Goal: Information Seeking & Learning: Learn about a topic

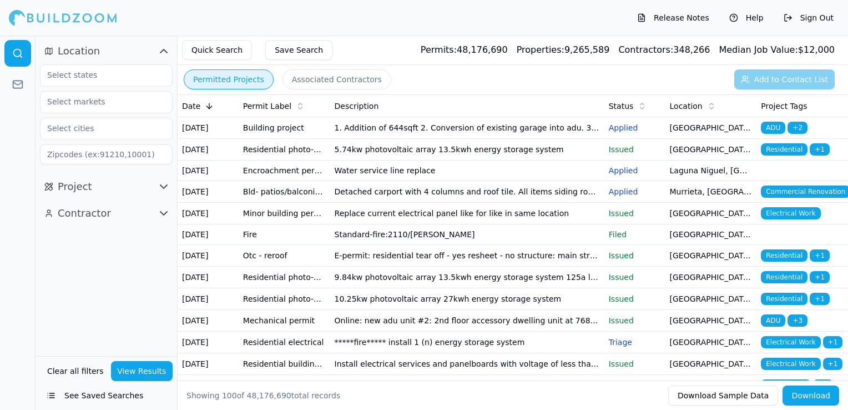
click at [682, 105] on span "Location" at bounding box center [686, 105] width 33 height 11
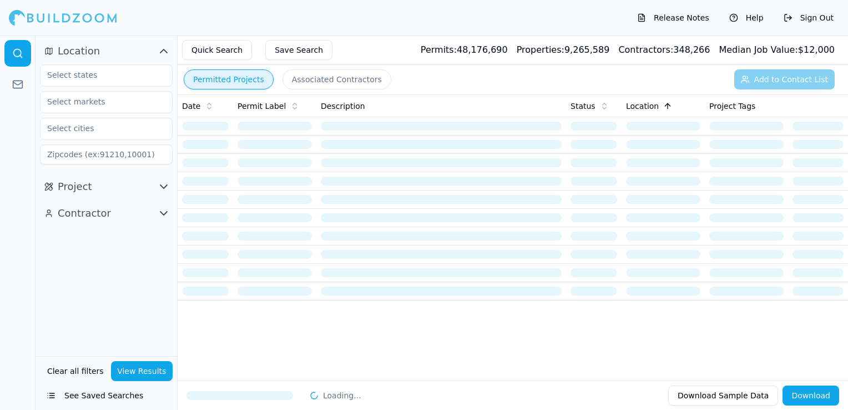
click at [83, 186] on span "Project" at bounding box center [75, 187] width 34 height 16
click at [108, 241] on input "text" at bounding box center [100, 237] width 118 height 20
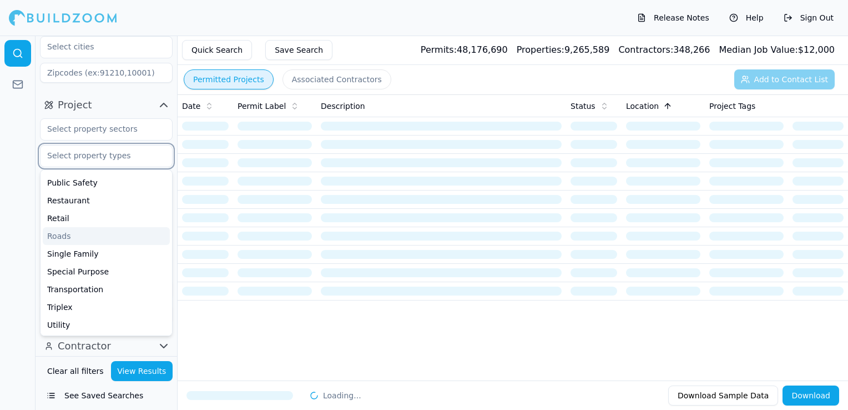
scroll to position [84, 0]
click at [84, 254] on div "Single Family" at bounding box center [106, 251] width 127 height 18
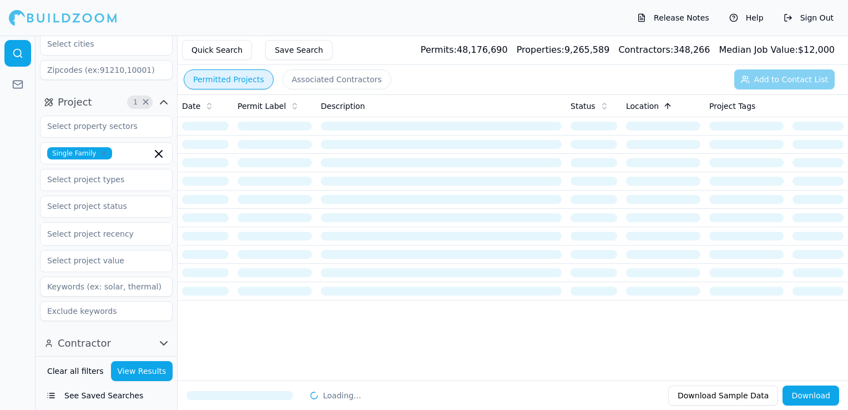
click at [0, 284] on html "Release Notes Help Sign Out Location Project 1 × Single Family Select project r…" at bounding box center [424, 205] width 848 height 410
click at [89, 68] on input at bounding box center [106, 70] width 133 height 20
type input "91316"
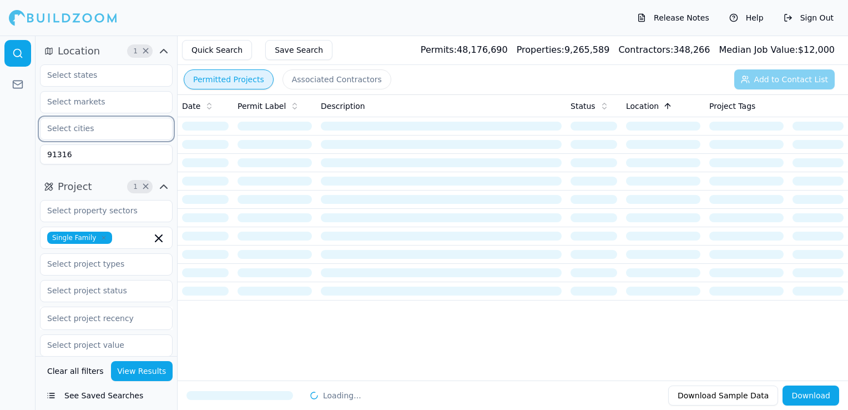
click at [142, 132] on input "text" at bounding box center [100, 128] width 118 height 20
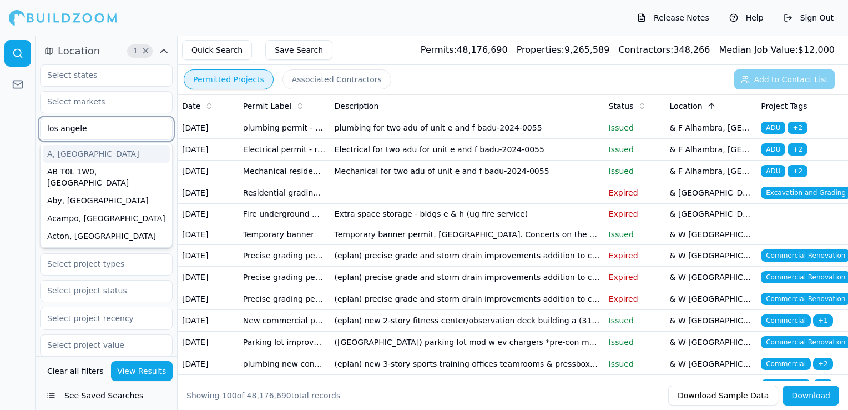
type input "[GEOGRAPHIC_DATA]"
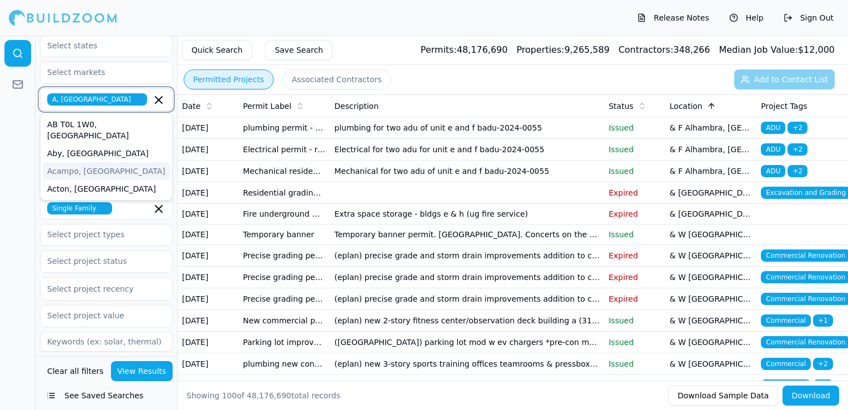
scroll to position [56, 0]
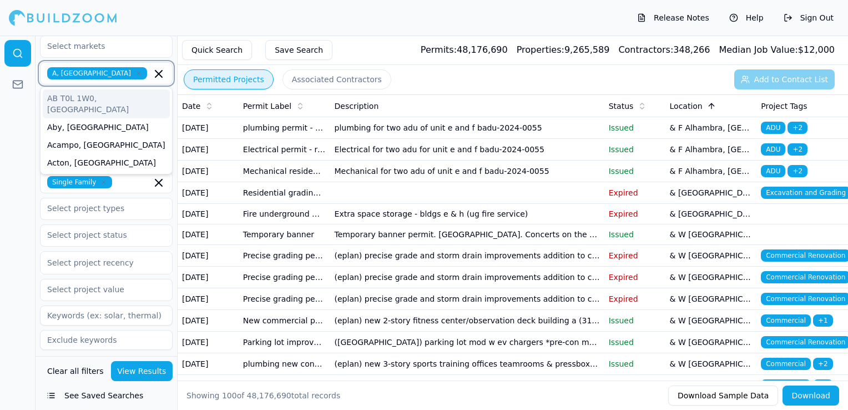
click at [152, 72] on input "text" at bounding box center [152, 73] width 0 height 12
click at [135, 72] on icon "button" at bounding box center [138, 73] width 7 height 7
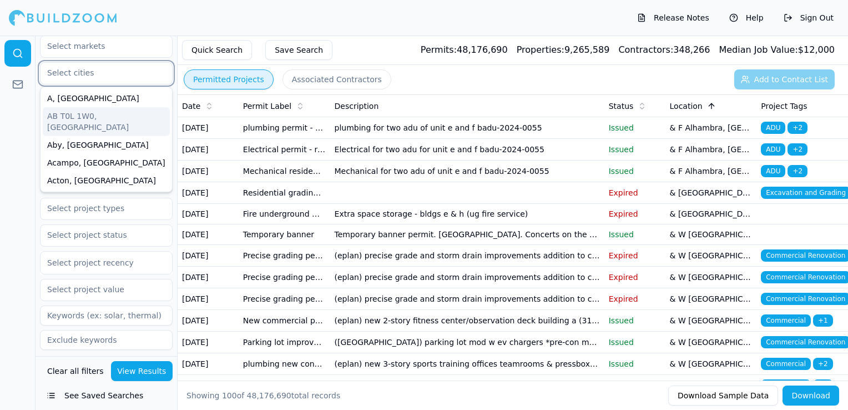
click at [79, 72] on input "text" at bounding box center [100, 73] width 118 height 20
type input "los"
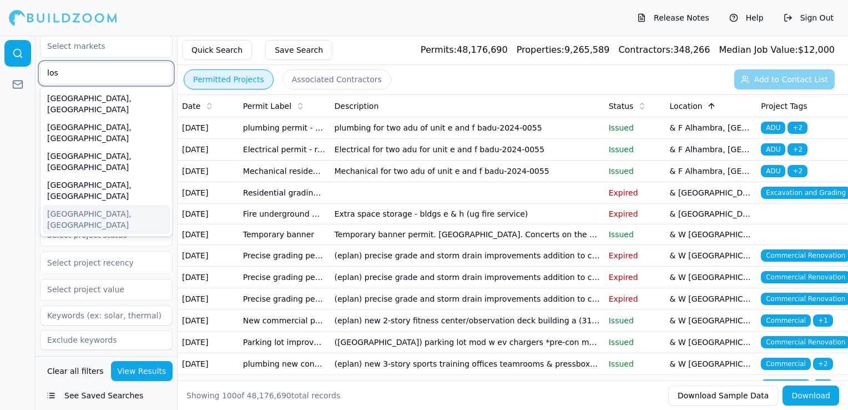
click at [75, 205] on div "[GEOGRAPHIC_DATA], [GEOGRAPHIC_DATA]" at bounding box center [106, 219] width 127 height 29
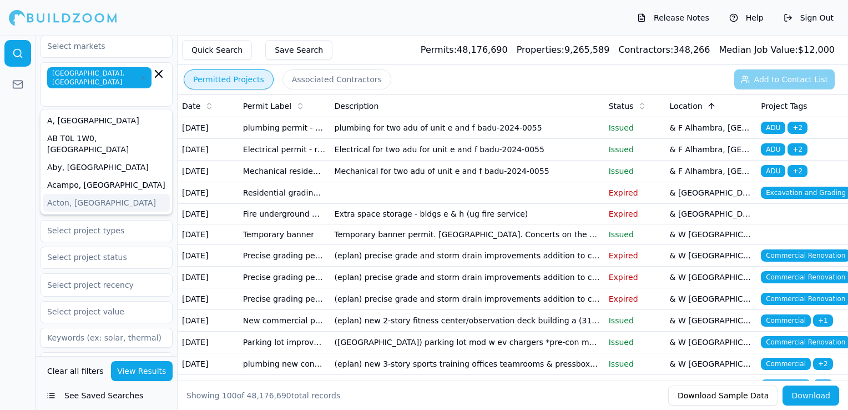
click at [15, 159] on div at bounding box center [18, 223] width 36 height 374
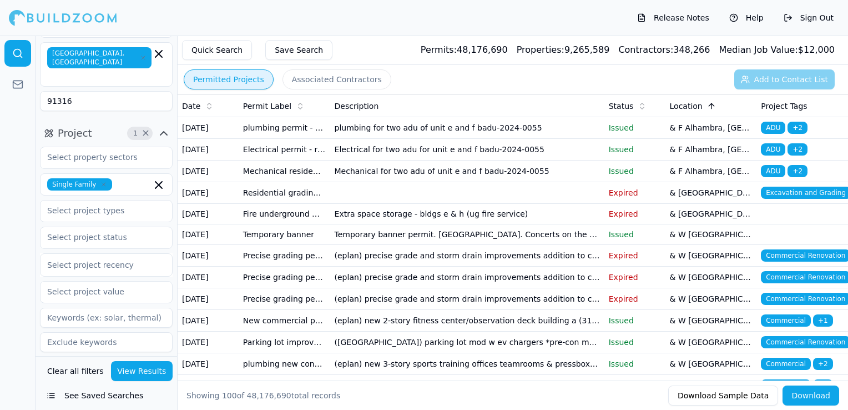
scroll to position [84, 0]
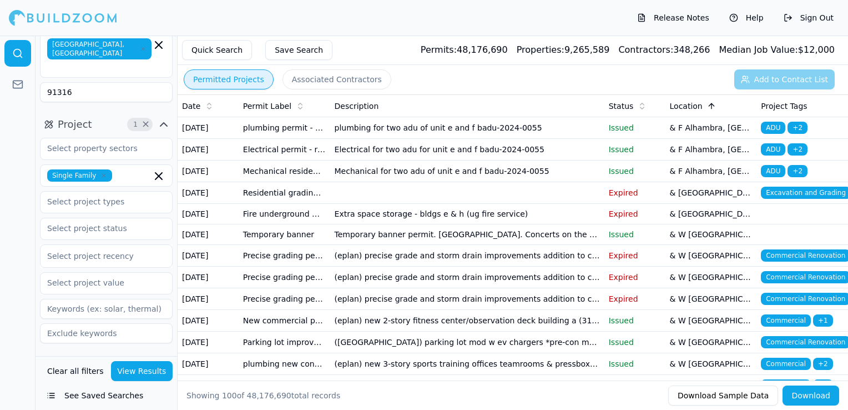
click at [102, 358] on span "Contractor" at bounding box center [84, 366] width 53 height 16
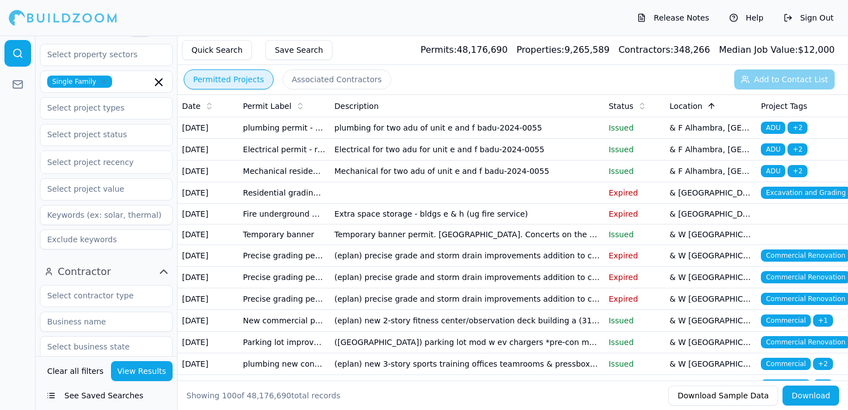
scroll to position [159, 0]
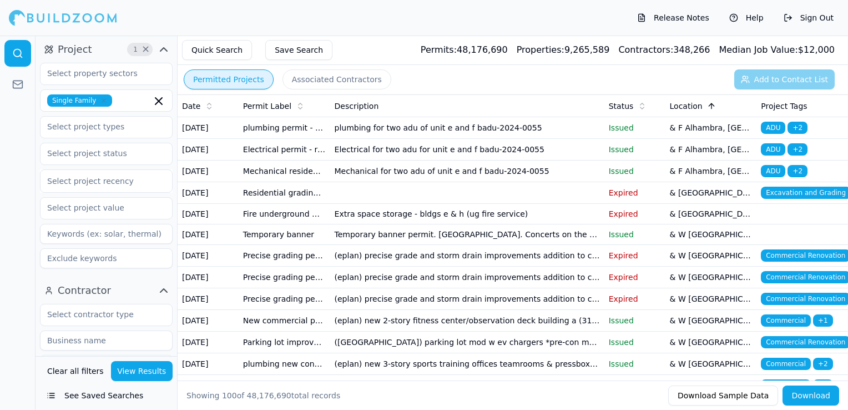
click at [118, 224] on input at bounding box center [106, 234] width 133 height 20
click at [6, 151] on div at bounding box center [18, 223] width 36 height 374
click at [150, 375] on button "View Results" at bounding box center [142, 371] width 62 height 20
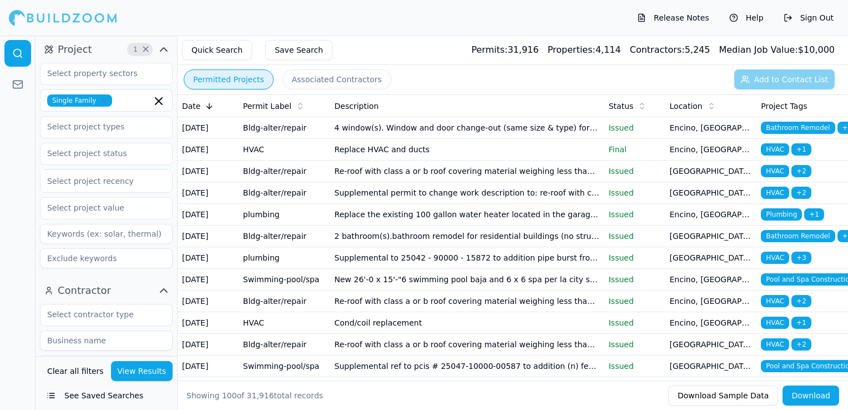
click at [481, 137] on td "4 window(s). Window and door change-out (same size & type) for residential buil…" at bounding box center [467, 128] width 274 height 22
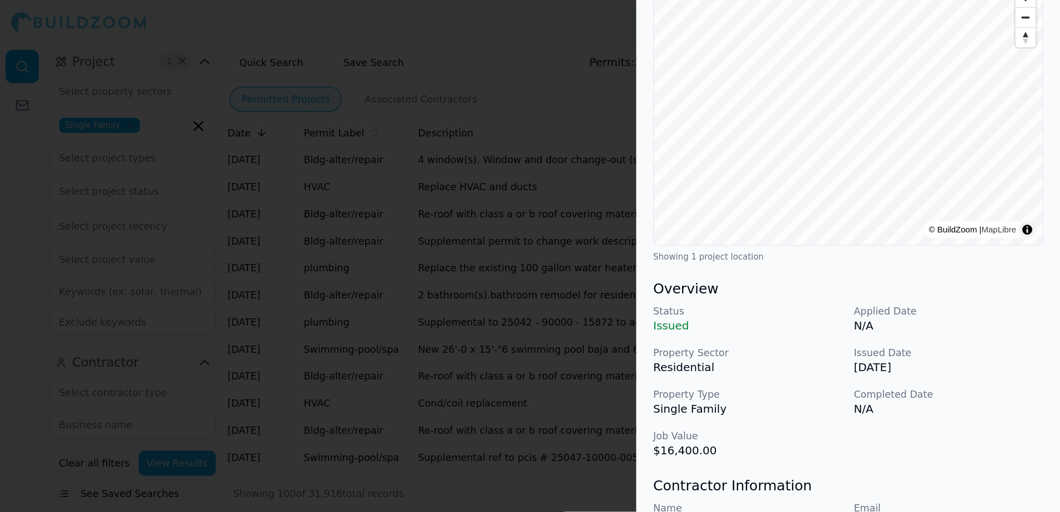
scroll to position [44, 0]
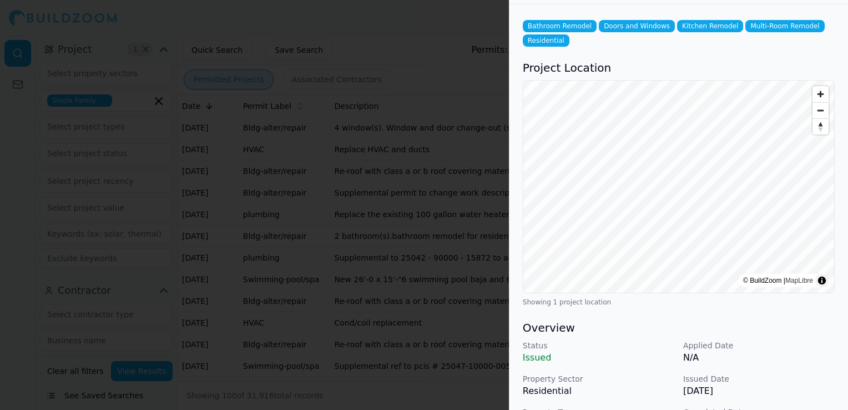
click at [8, 126] on div at bounding box center [424, 205] width 848 height 410
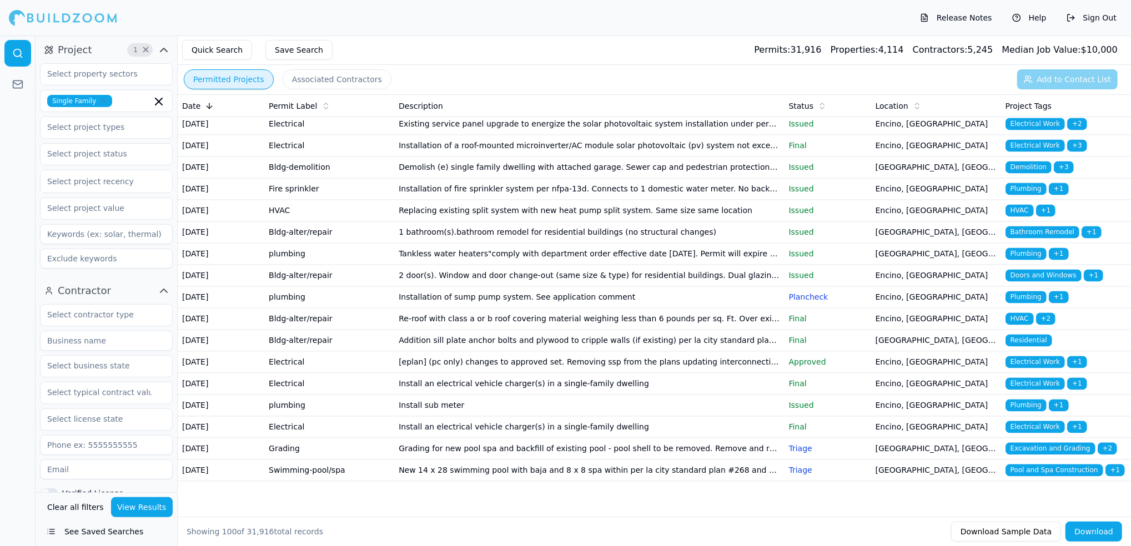
scroll to position [1999, 0]
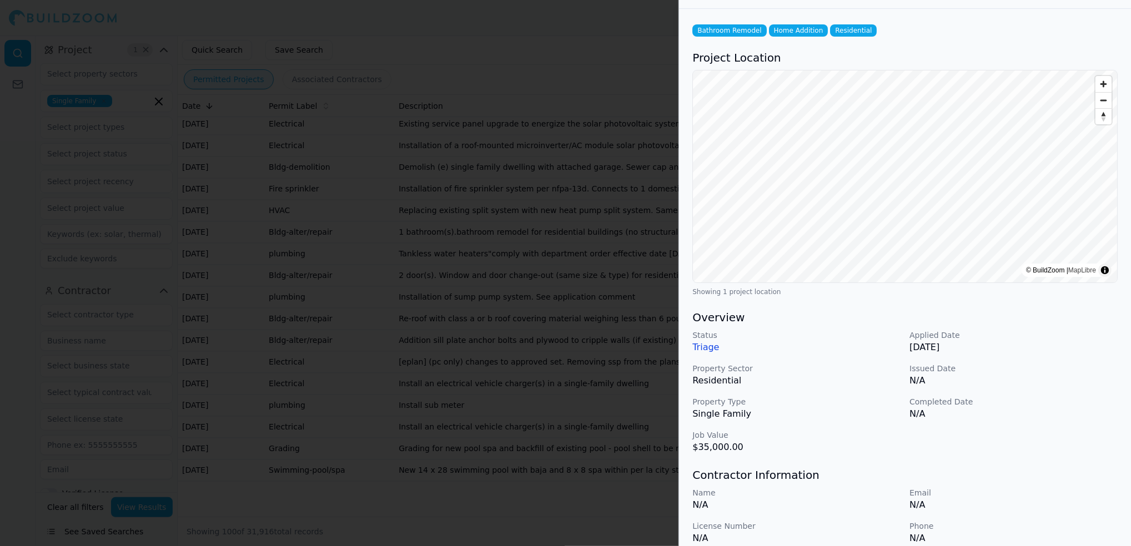
scroll to position [0, 0]
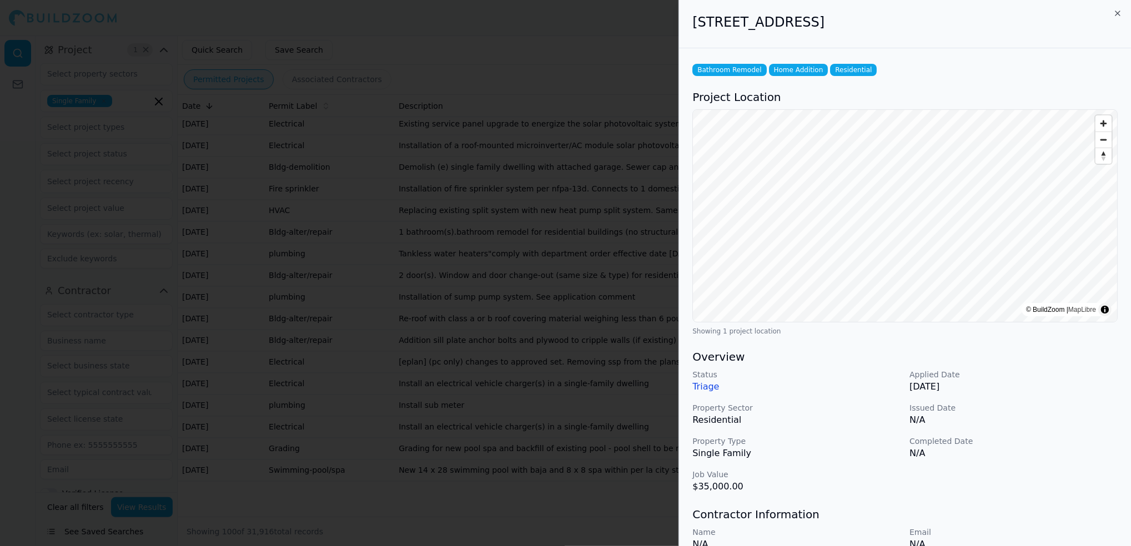
click at [148, 247] on div at bounding box center [565, 273] width 1131 height 546
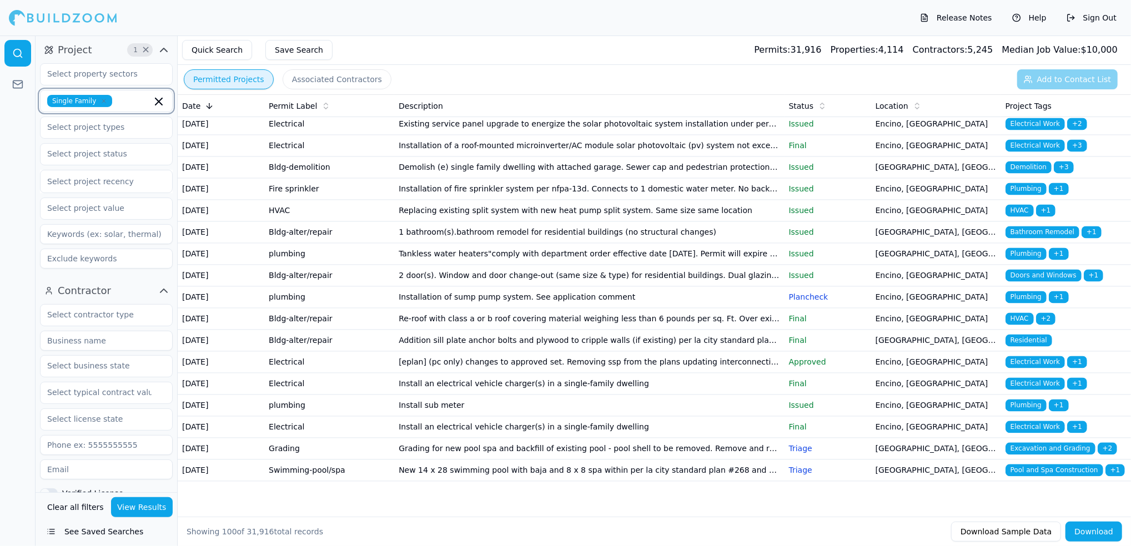
click at [163, 95] on icon "button" at bounding box center [158, 101] width 13 height 13
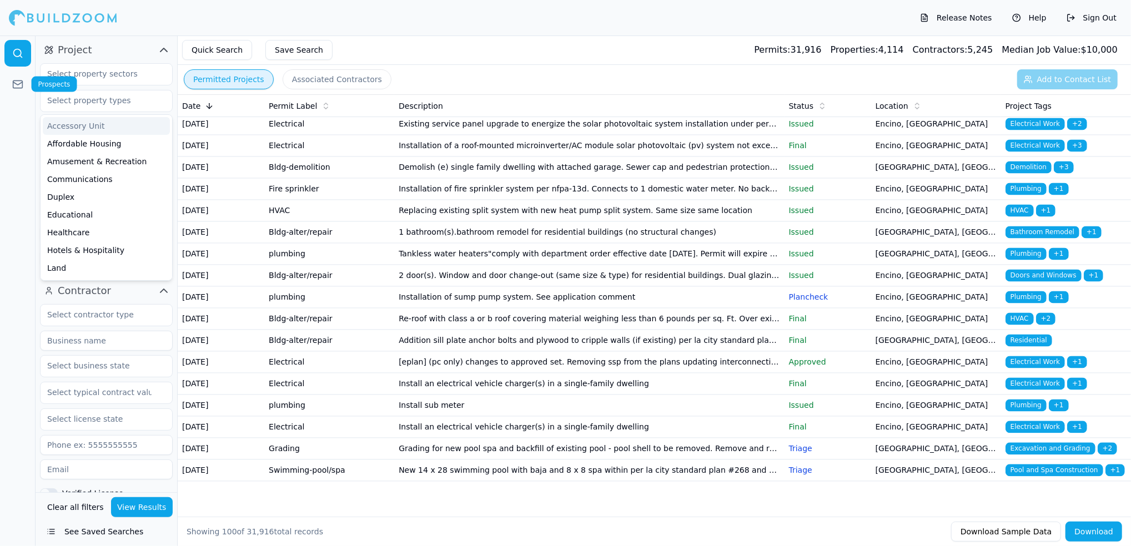
click at [21, 85] on icon at bounding box center [17, 84] width 11 height 11
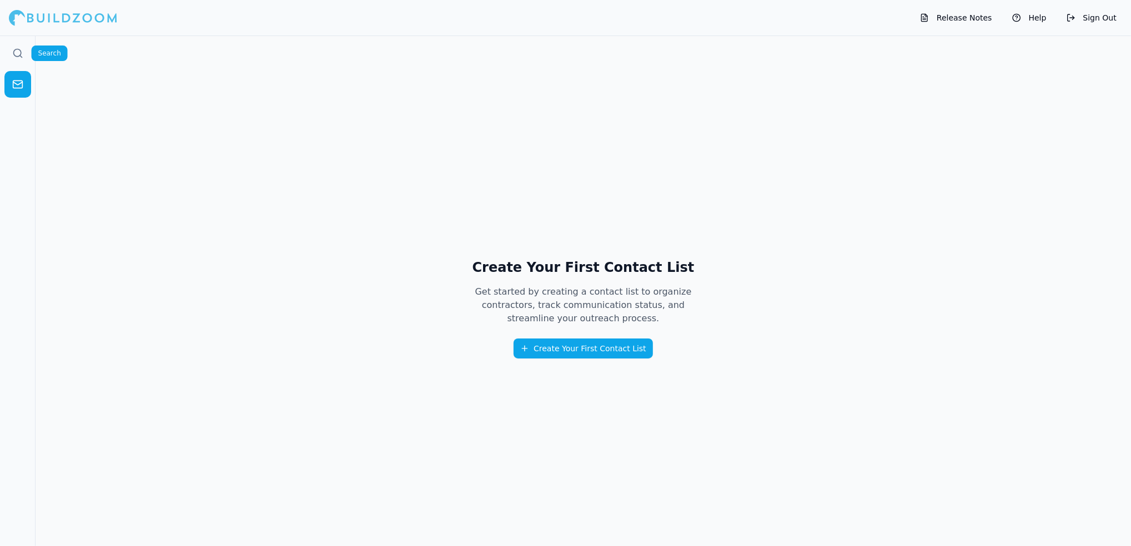
click at [19, 58] on icon at bounding box center [17, 53] width 11 height 11
